Goal: Information Seeking & Learning: Learn about a topic

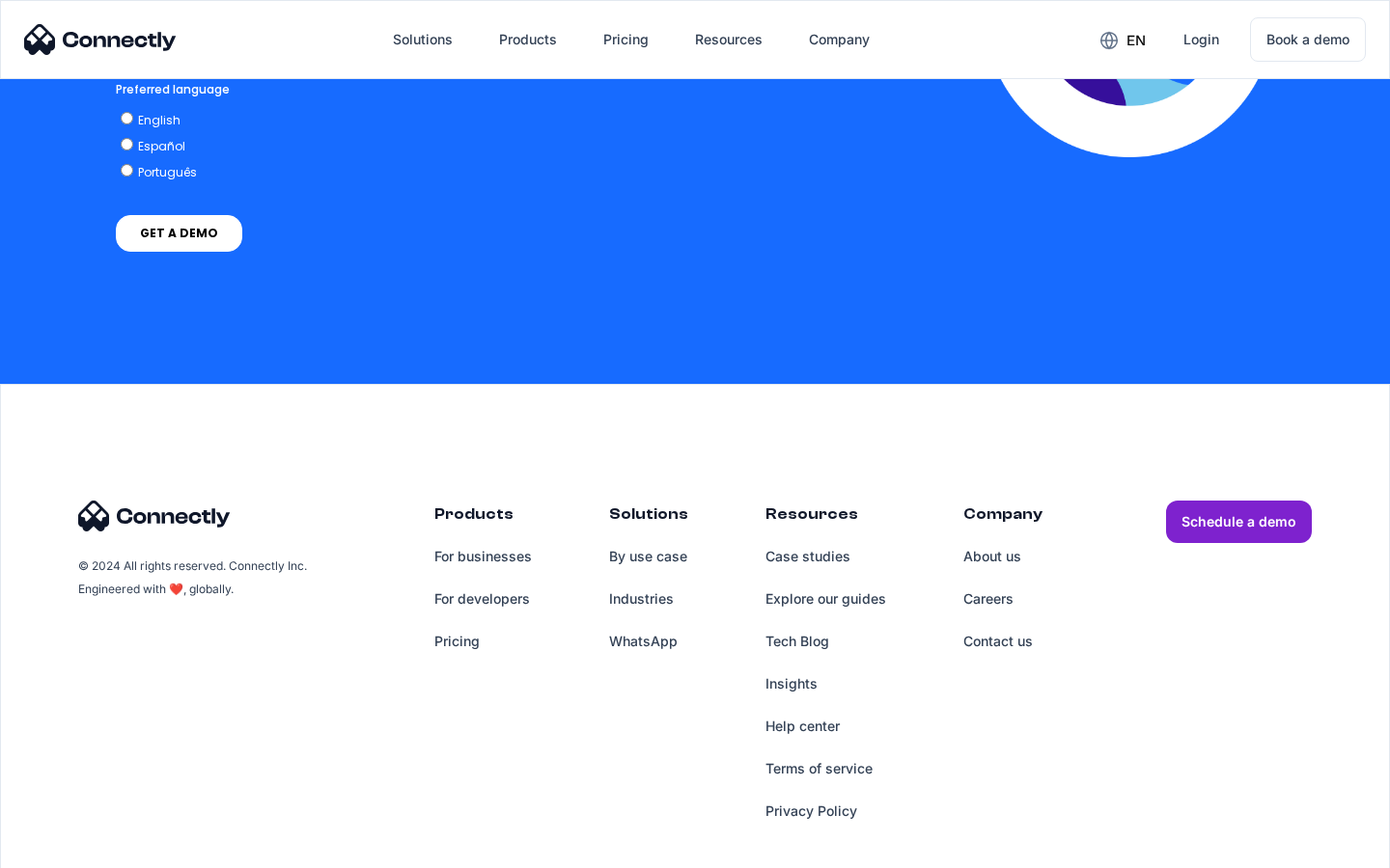
scroll to position [3924, 0]
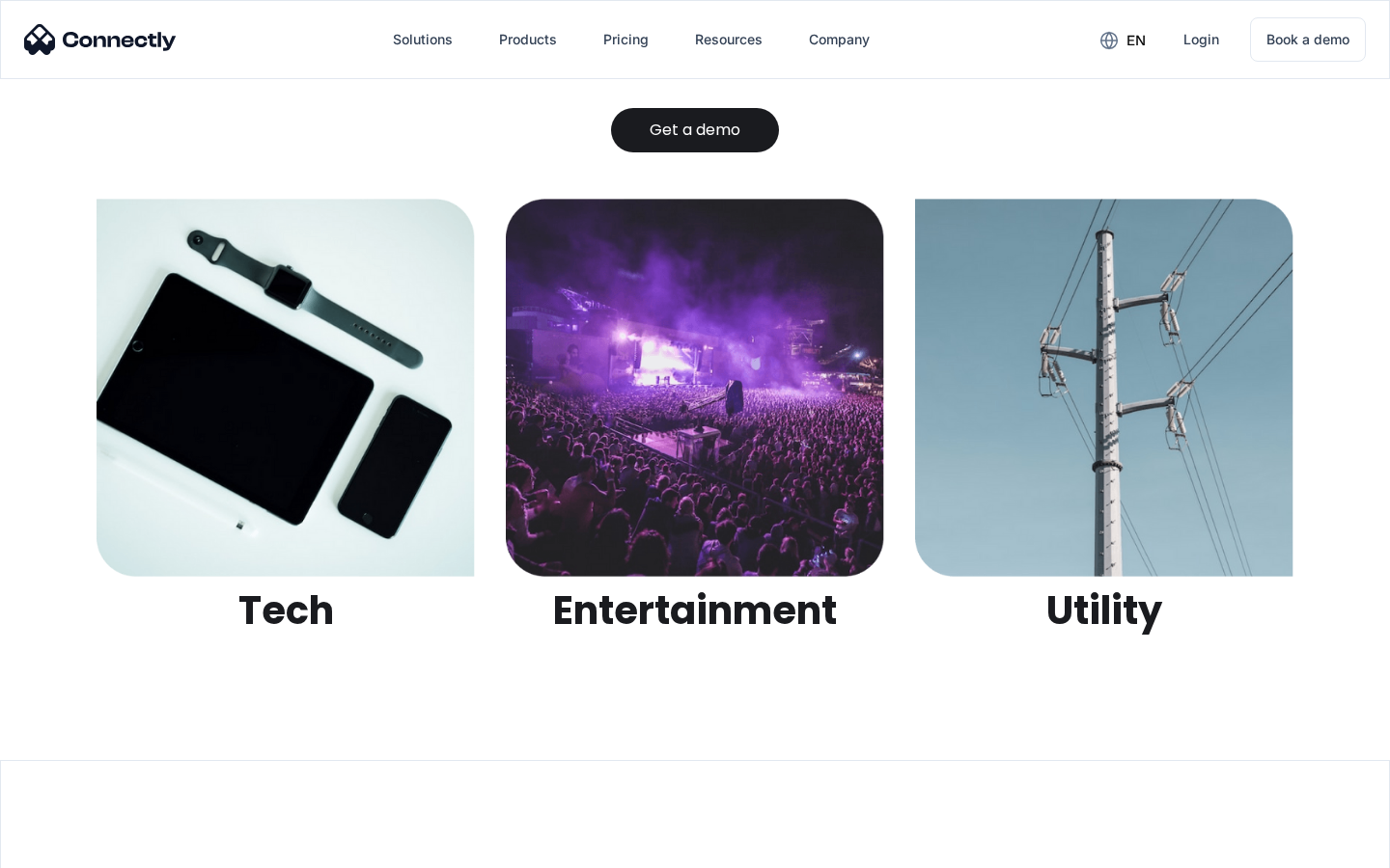
scroll to position [6086, 0]
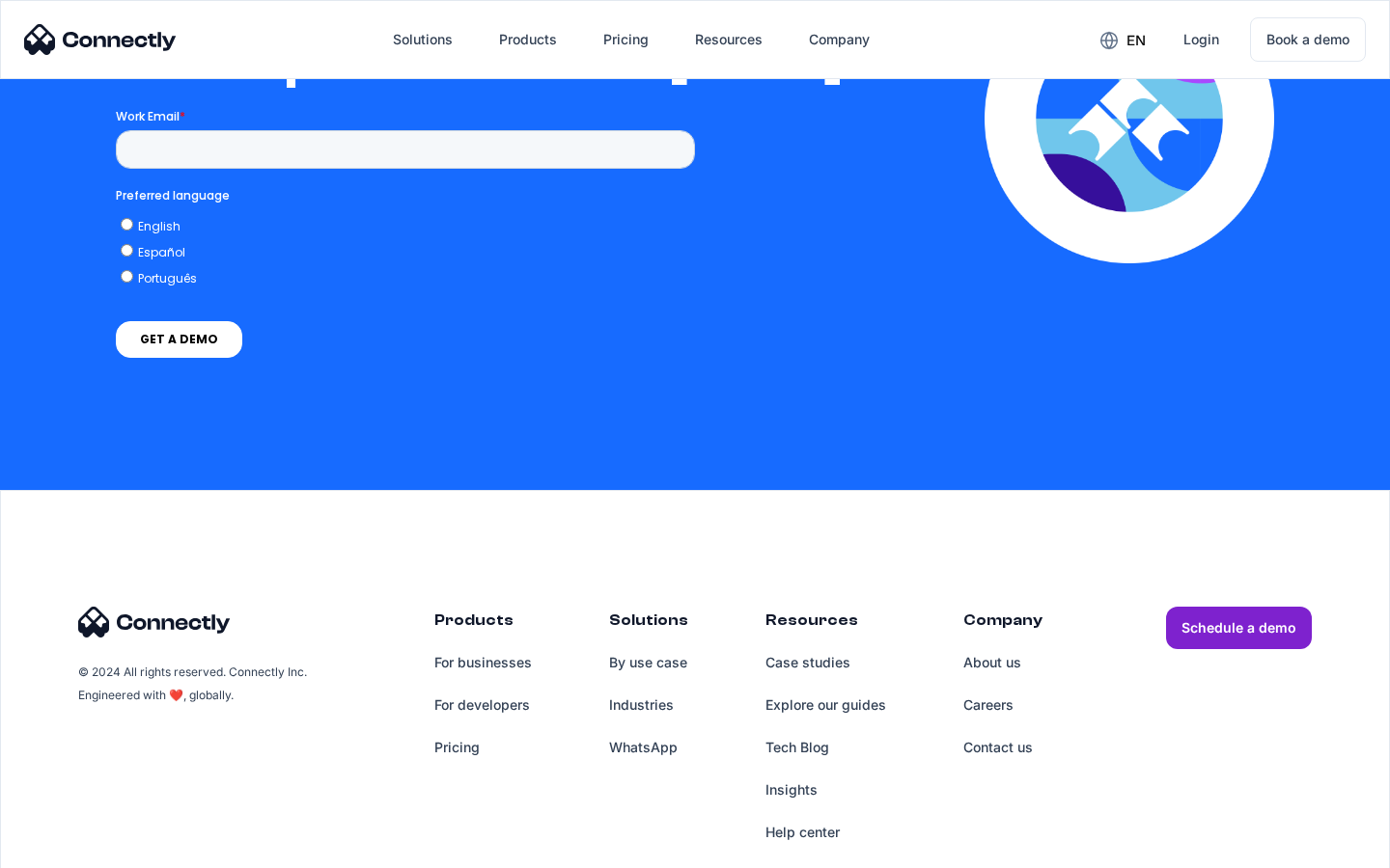
scroll to position [4217, 0]
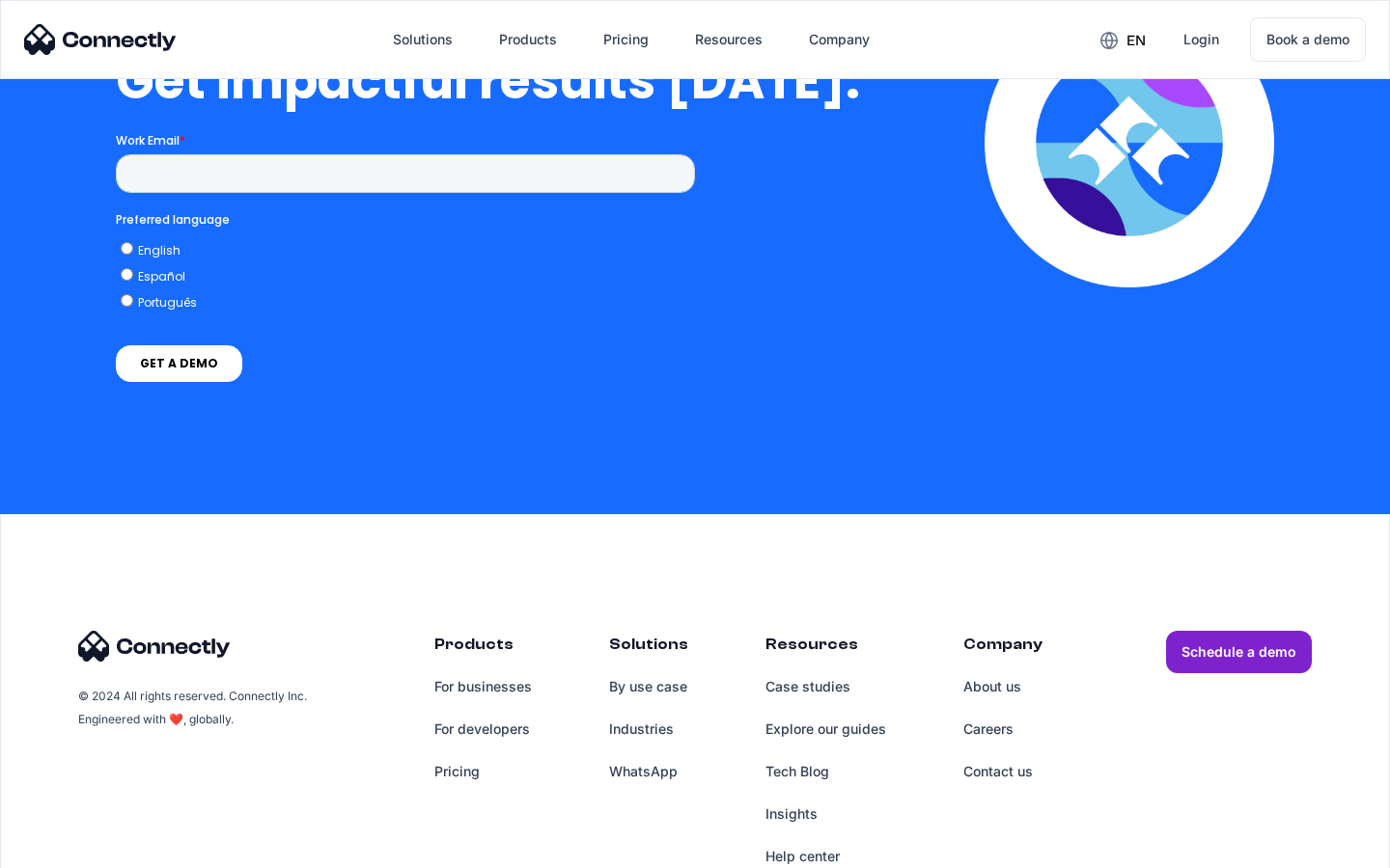
scroll to position [4239, 0]
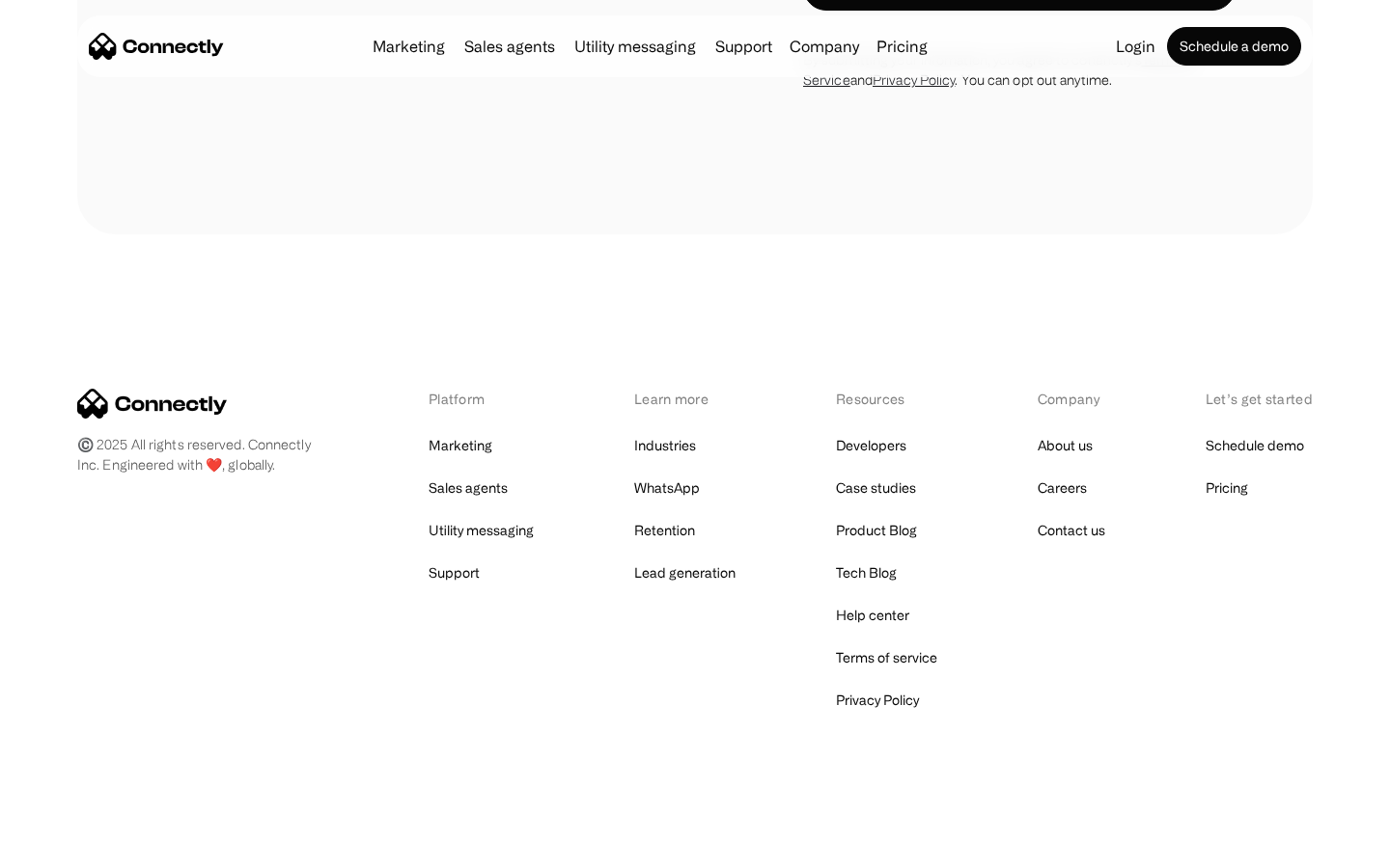
scroll to position [1776, 0]
